Goal: Task Accomplishment & Management: Use online tool/utility

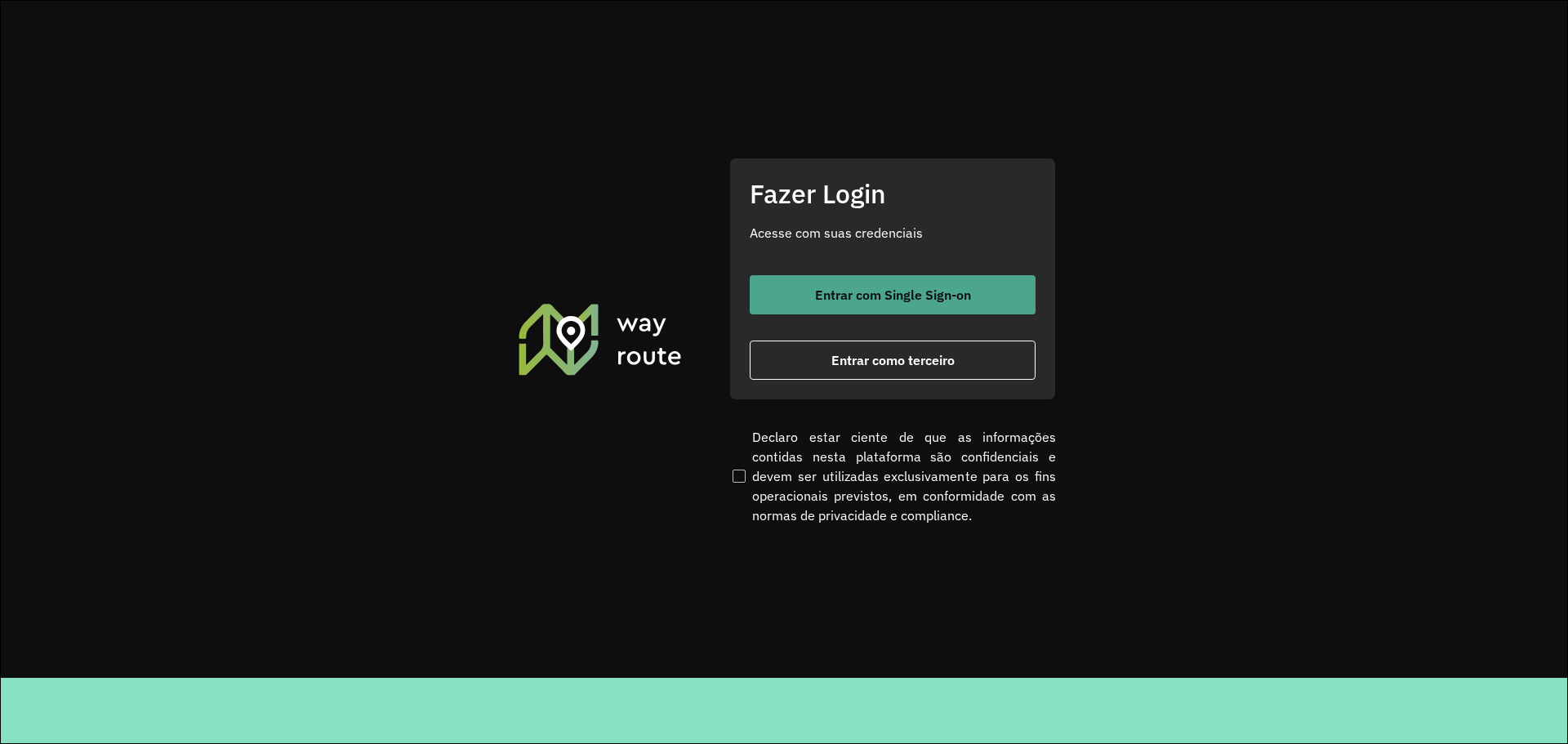
click at [942, 285] on button "Entrar com Single Sign-on" at bounding box center [892, 295] width 286 height 39
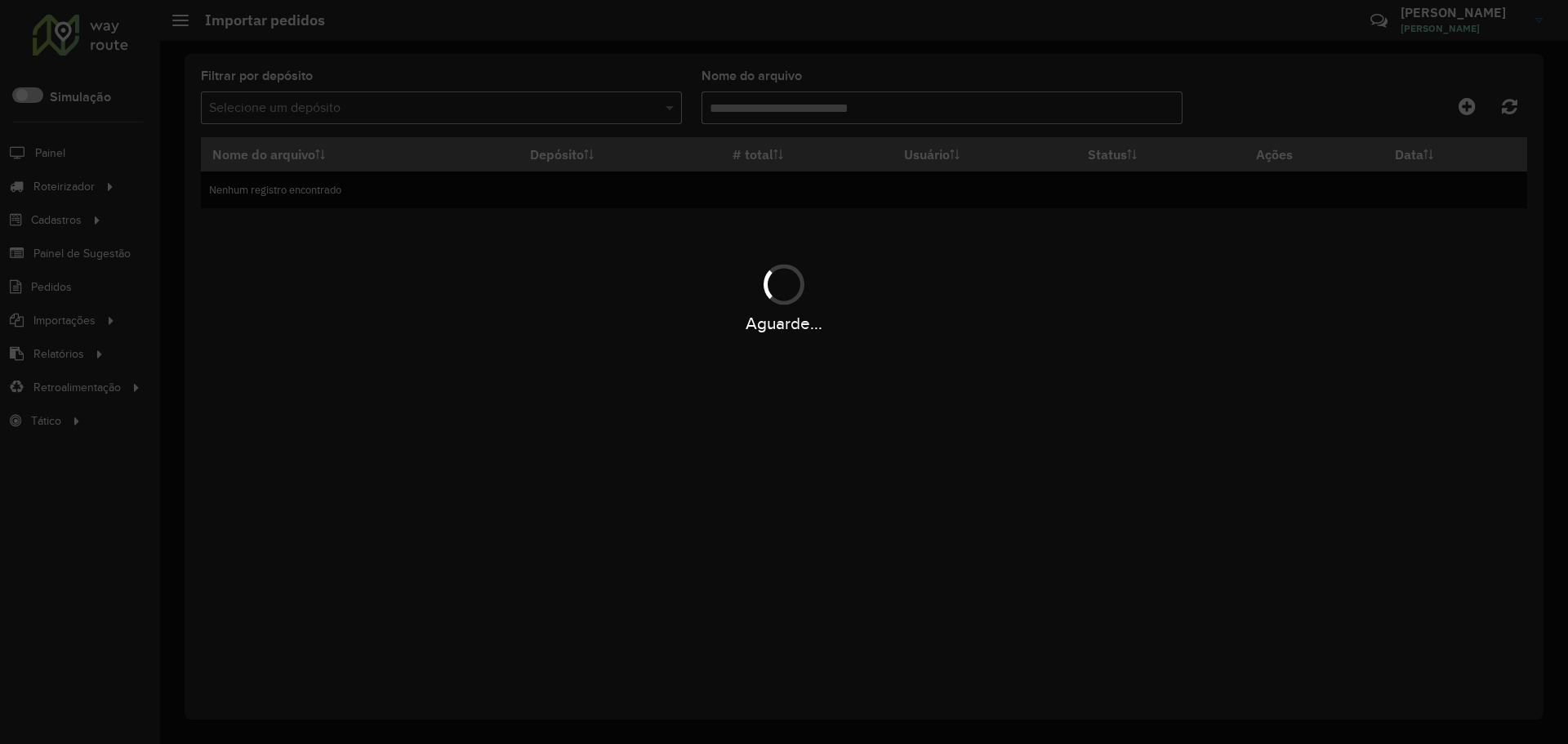
click at [807, 406] on div "Aguarde..." at bounding box center [784, 372] width 1568 height 744
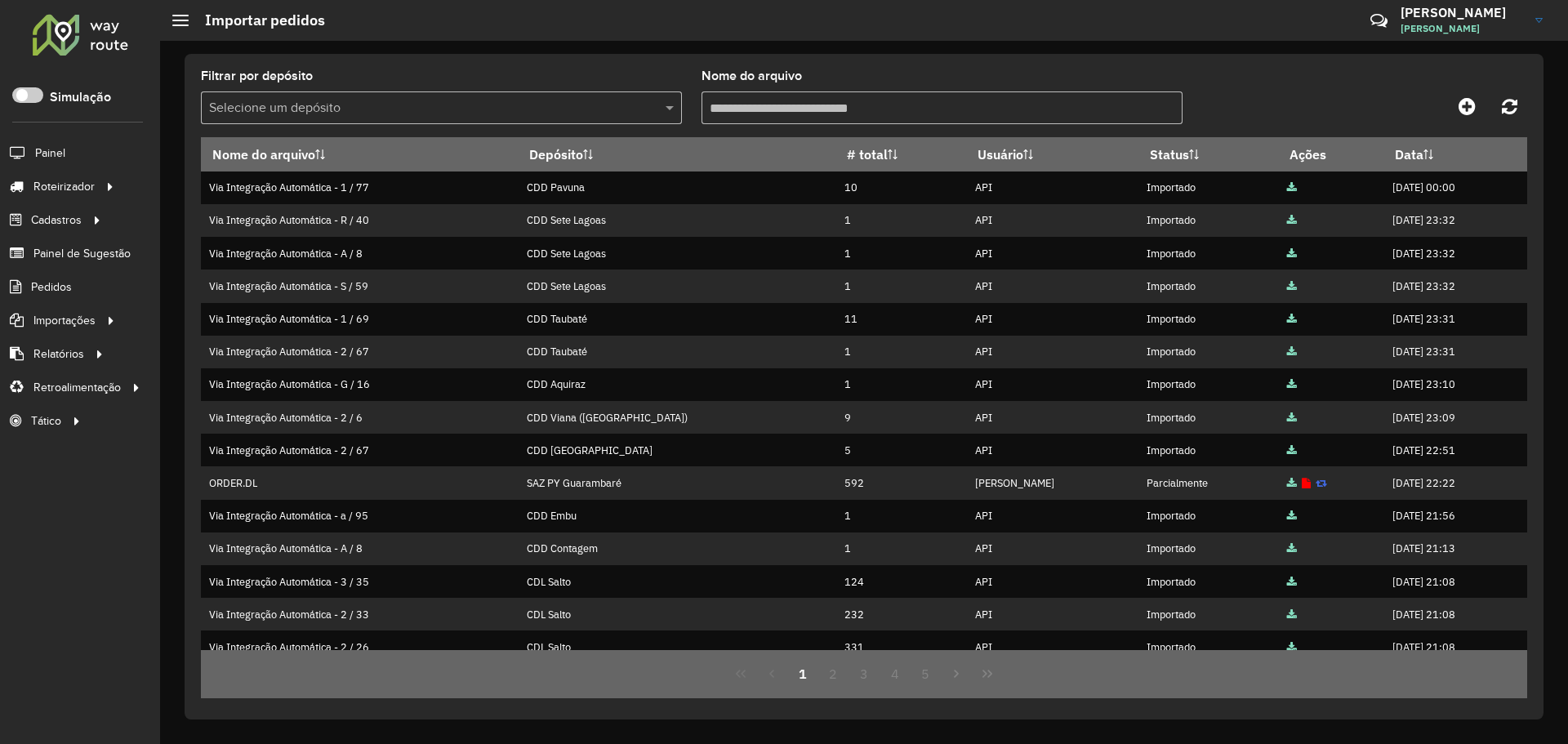
click at [1302, 16] on div "Críticas? Dúvidas? Elogios? Sugestões? Entre em contato conosco!" at bounding box center [1261, 26] width 170 height 44
click at [1234, 17] on div "Críticas? Dúvidas? Elogios? Sugestões? Entre em contato conosco!" at bounding box center [1261, 26] width 170 height 44
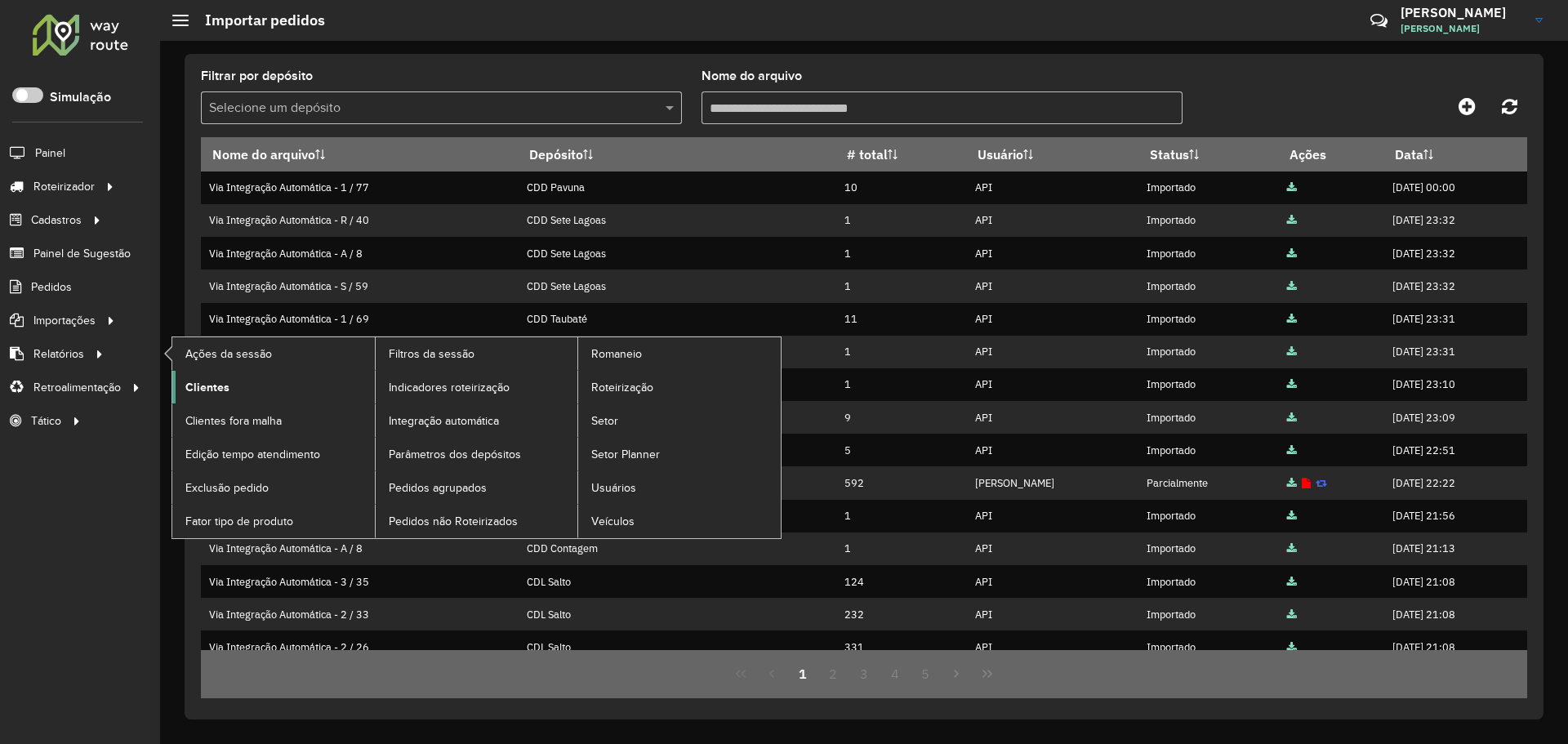
click at [233, 390] on link "Clientes" at bounding box center [273, 387] width 202 height 33
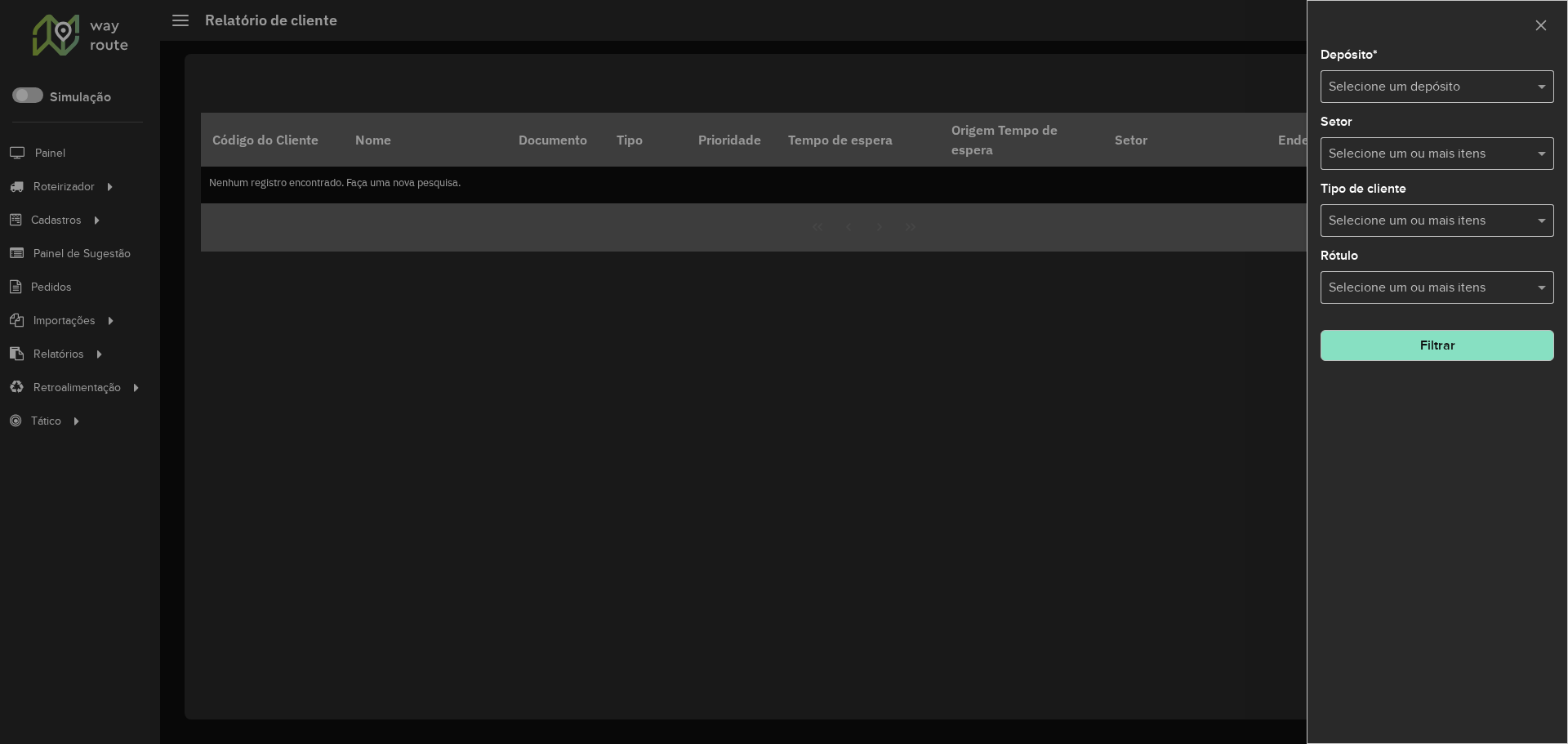
click at [789, 369] on div at bounding box center [784, 372] width 1568 height 744
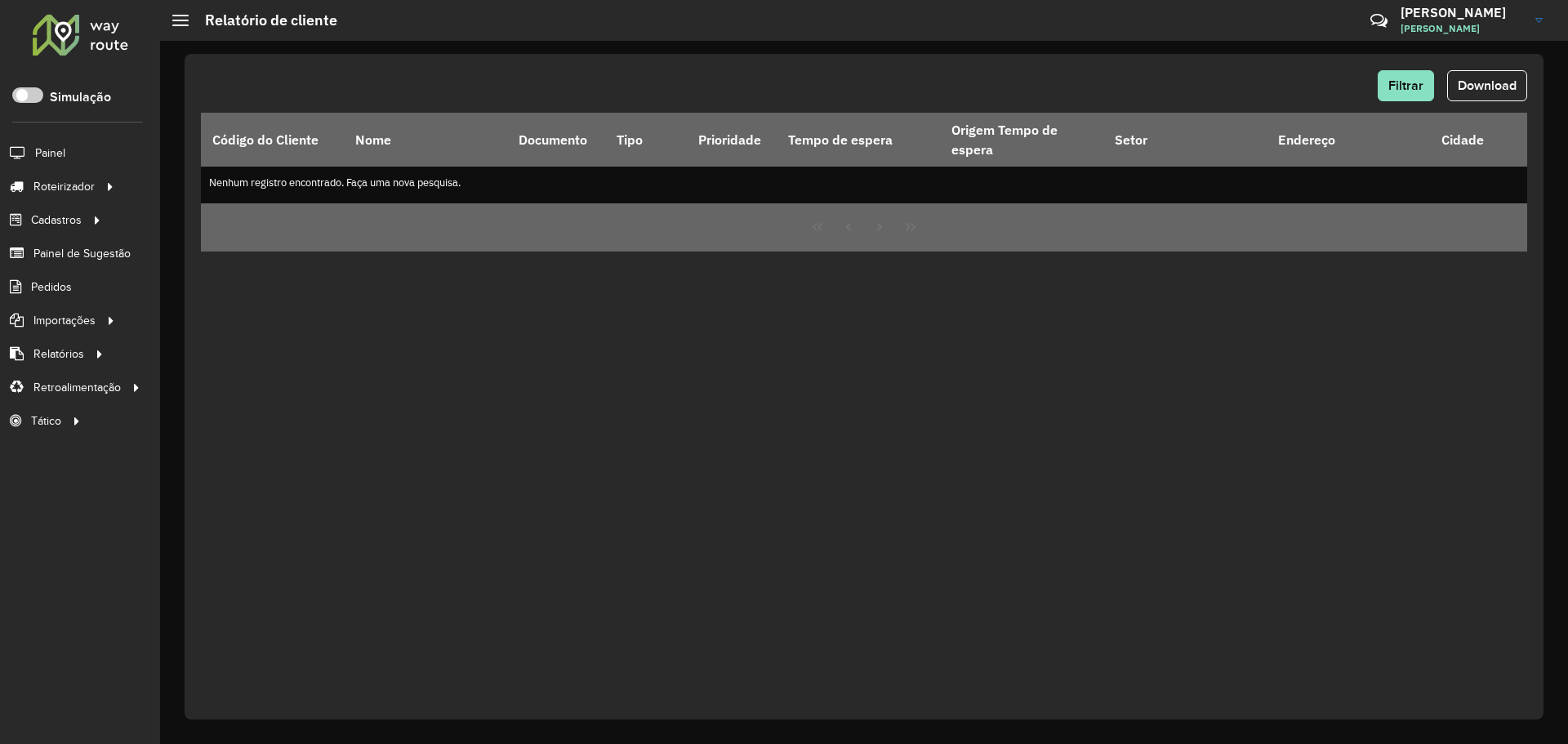
click at [451, 314] on div "Filtrar Download Código do Cliente Nome Documento Tipo Prioridade Tempo de espe…" at bounding box center [864, 386] width 1359 height 665
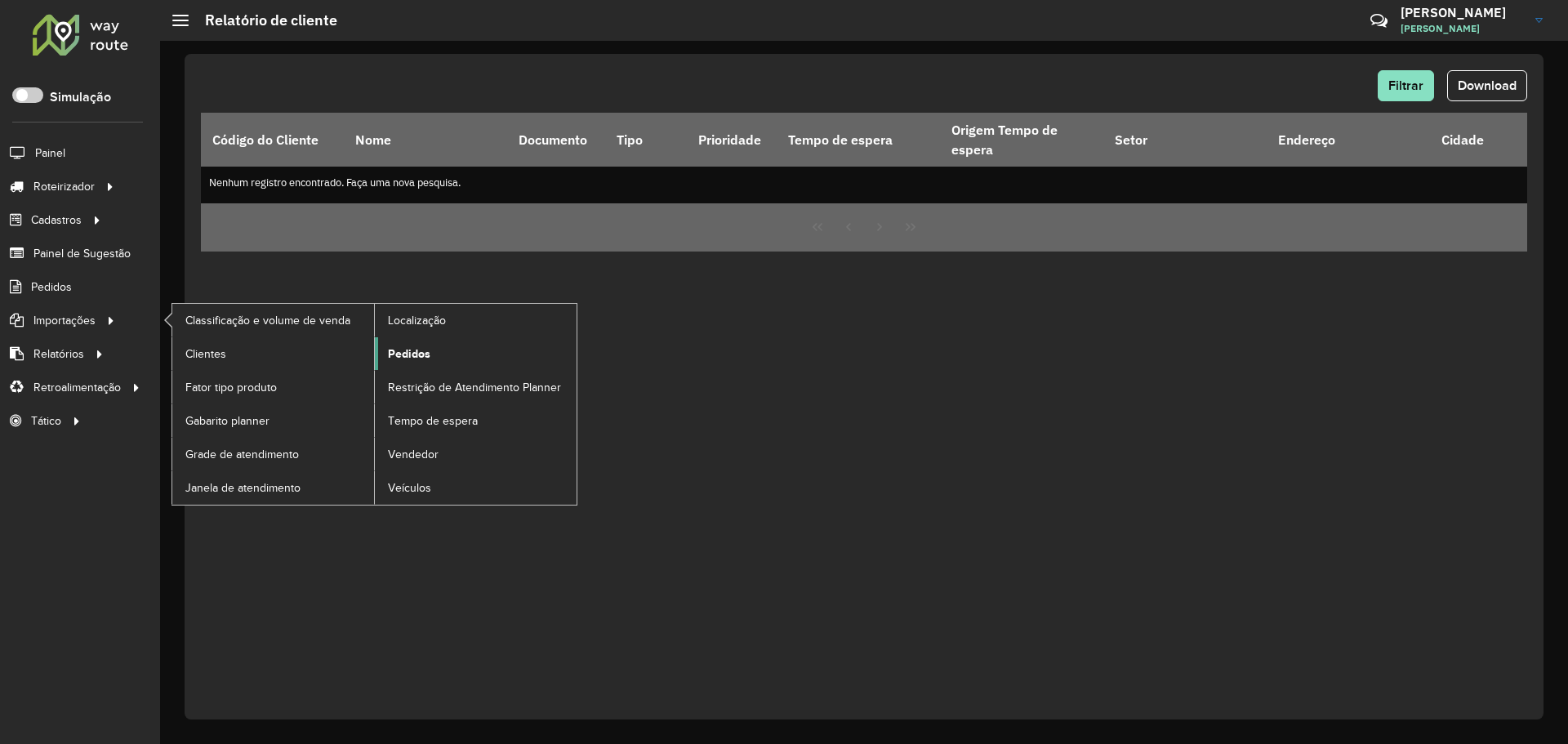
click at [424, 358] on span "Pedidos" at bounding box center [409, 353] width 43 height 17
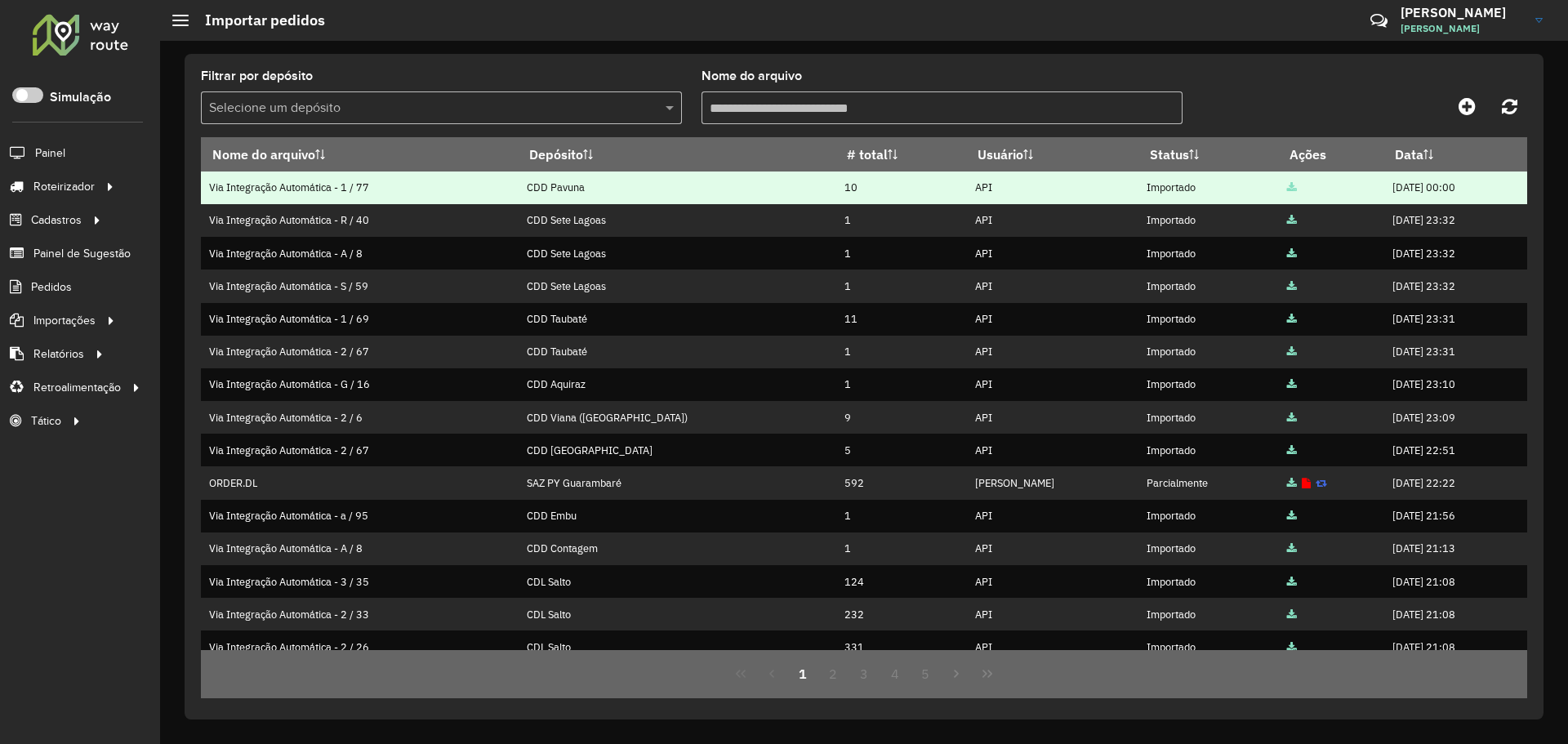
click at [538, 193] on td "CDD Pavuna" at bounding box center [676, 188] width 318 height 33
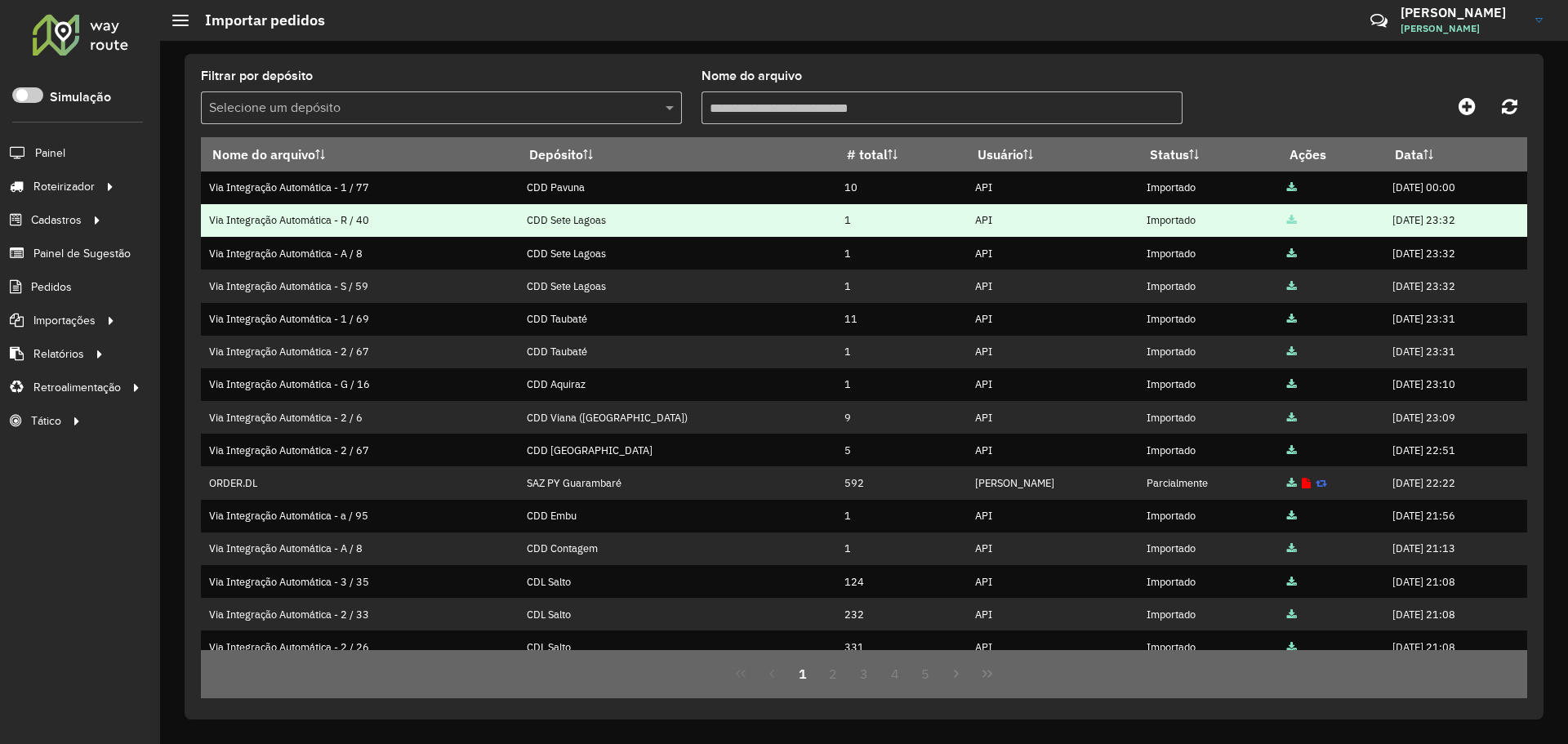
click at [611, 204] on td "CDD Sete Lagoas" at bounding box center [676, 220] width 318 height 33
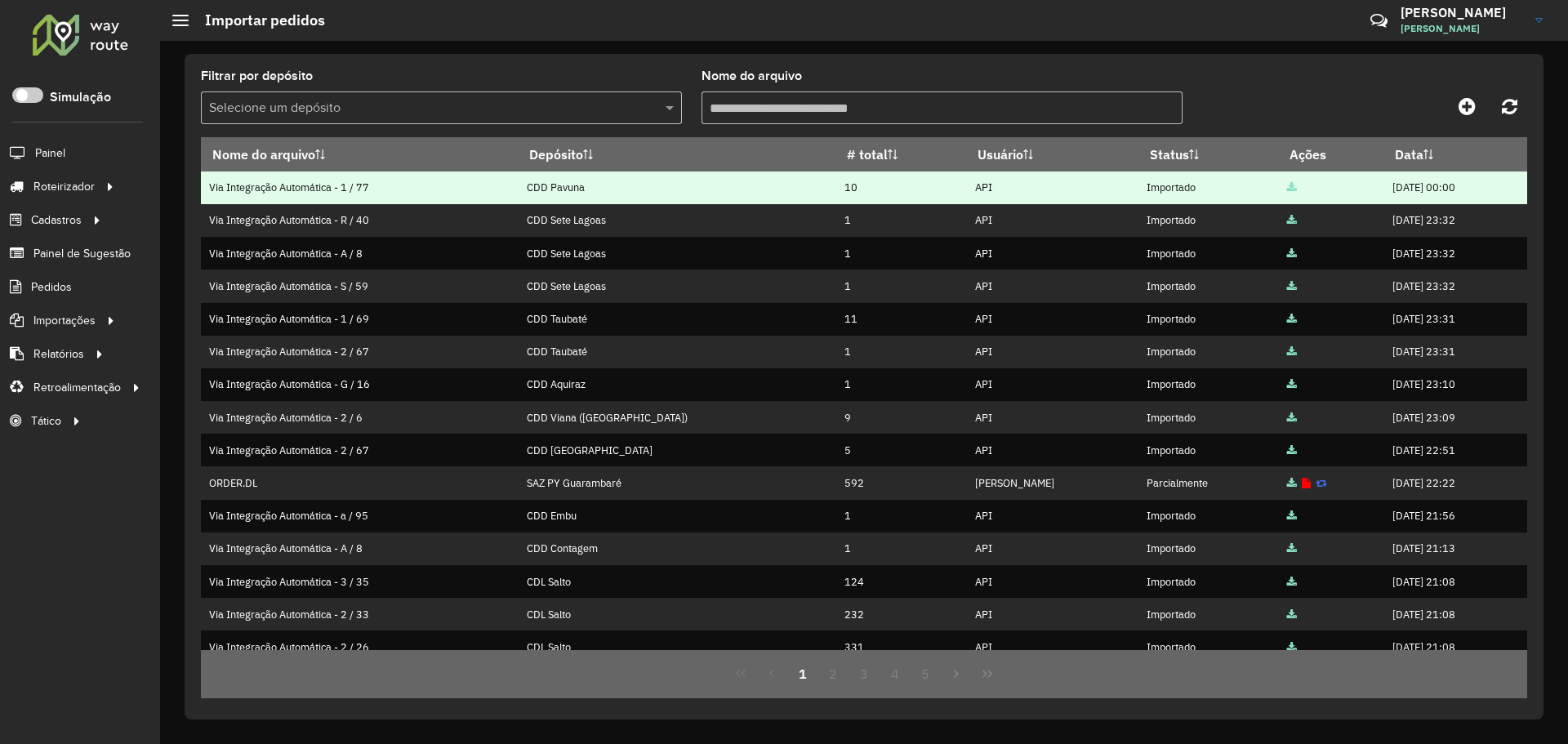
click at [837, 180] on td "10" at bounding box center [902, 188] width 131 height 33
click at [966, 184] on td "API" at bounding box center [1052, 188] width 172 height 33
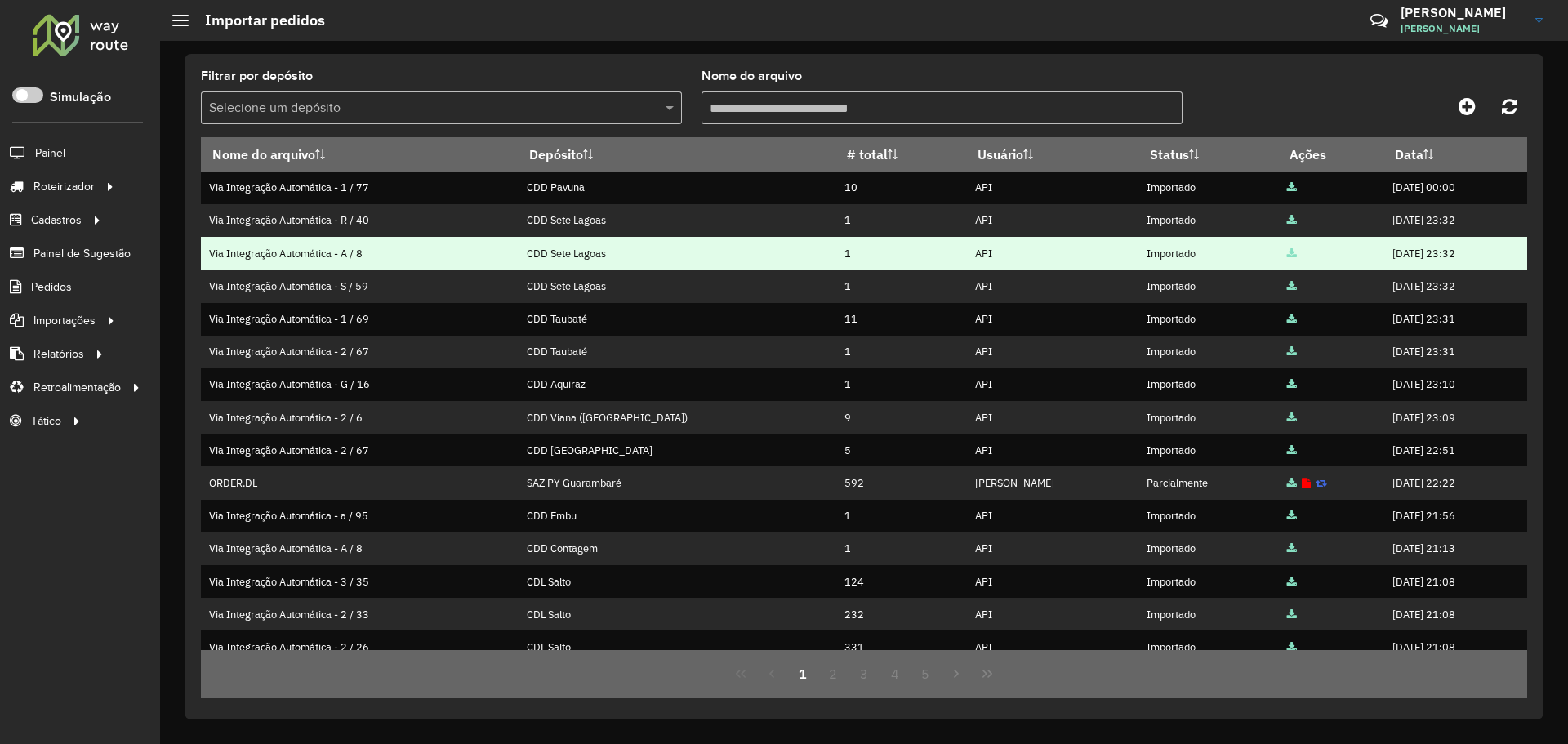
click at [966, 253] on td "API" at bounding box center [1052, 253] width 172 height 33
